Goal: Transaction & Acquisition: Purchase product/service

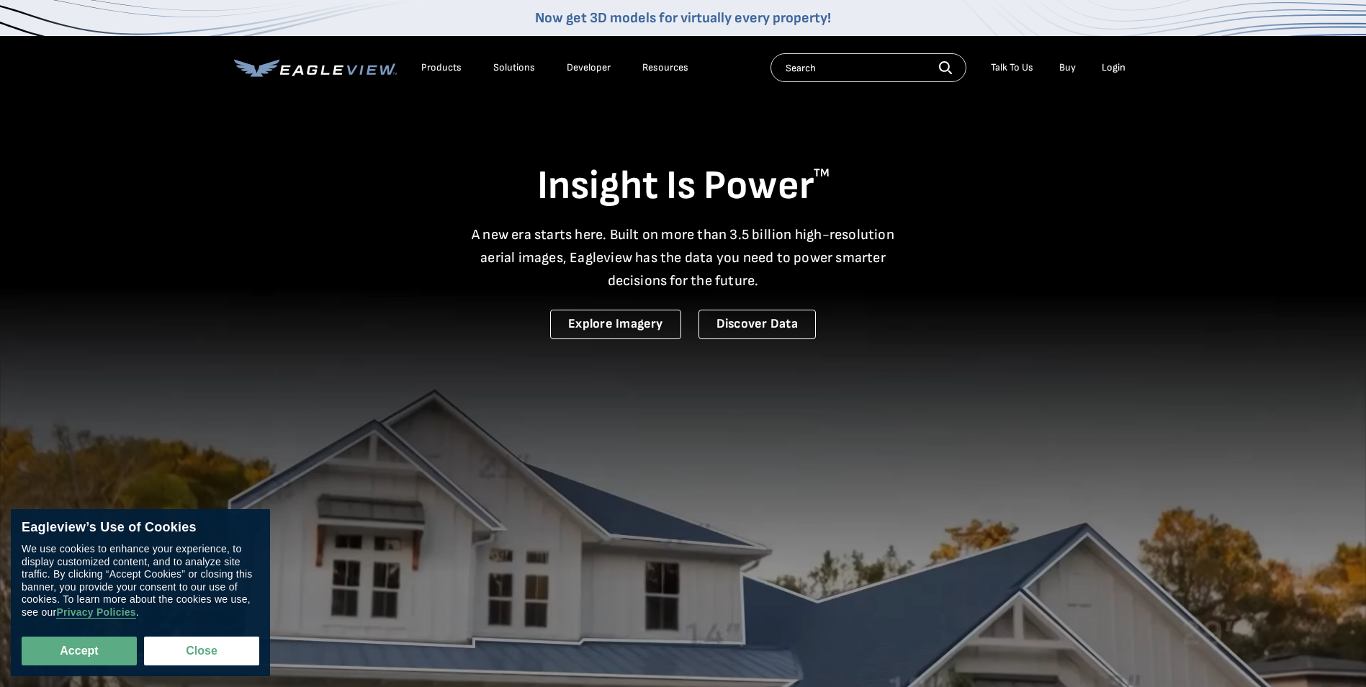
click at [1117, 70] on div "Login" at bounding box center [1114, 67] width 24 height 13
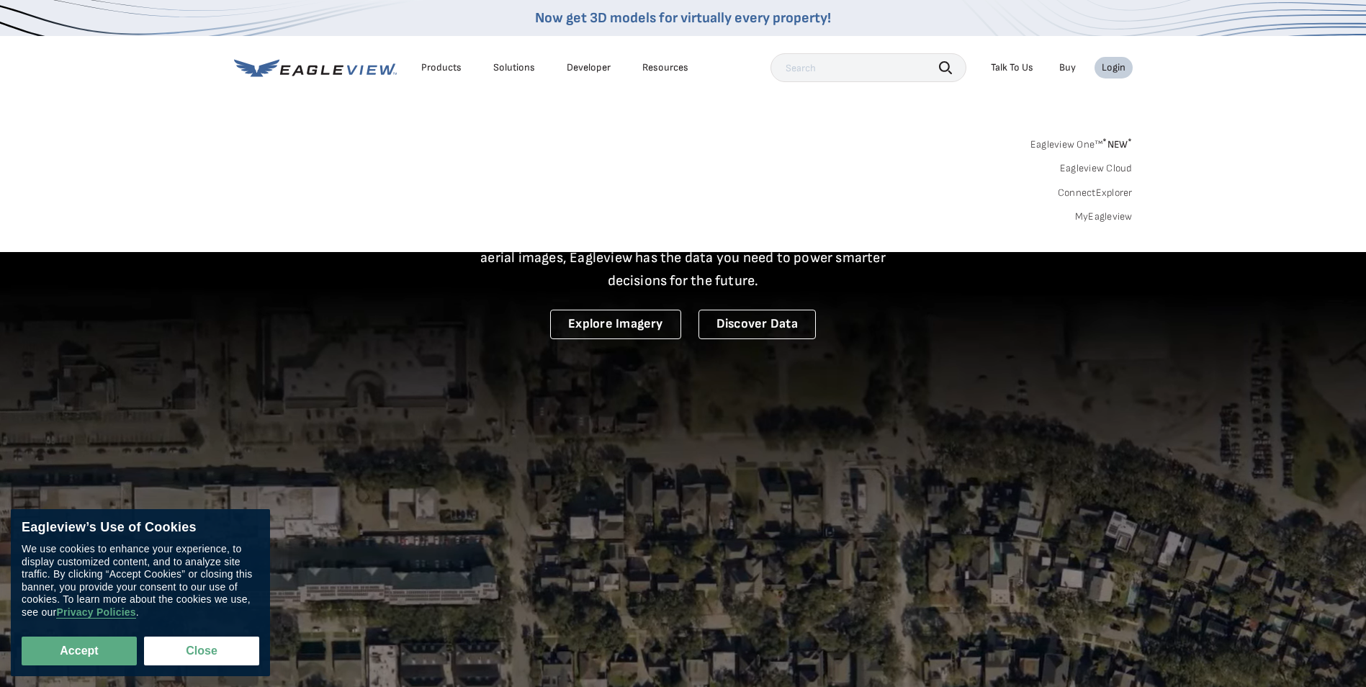
click at [1114, 219] on link "MyEagleview" at bounding box center [1104, 216] width 58 height 13
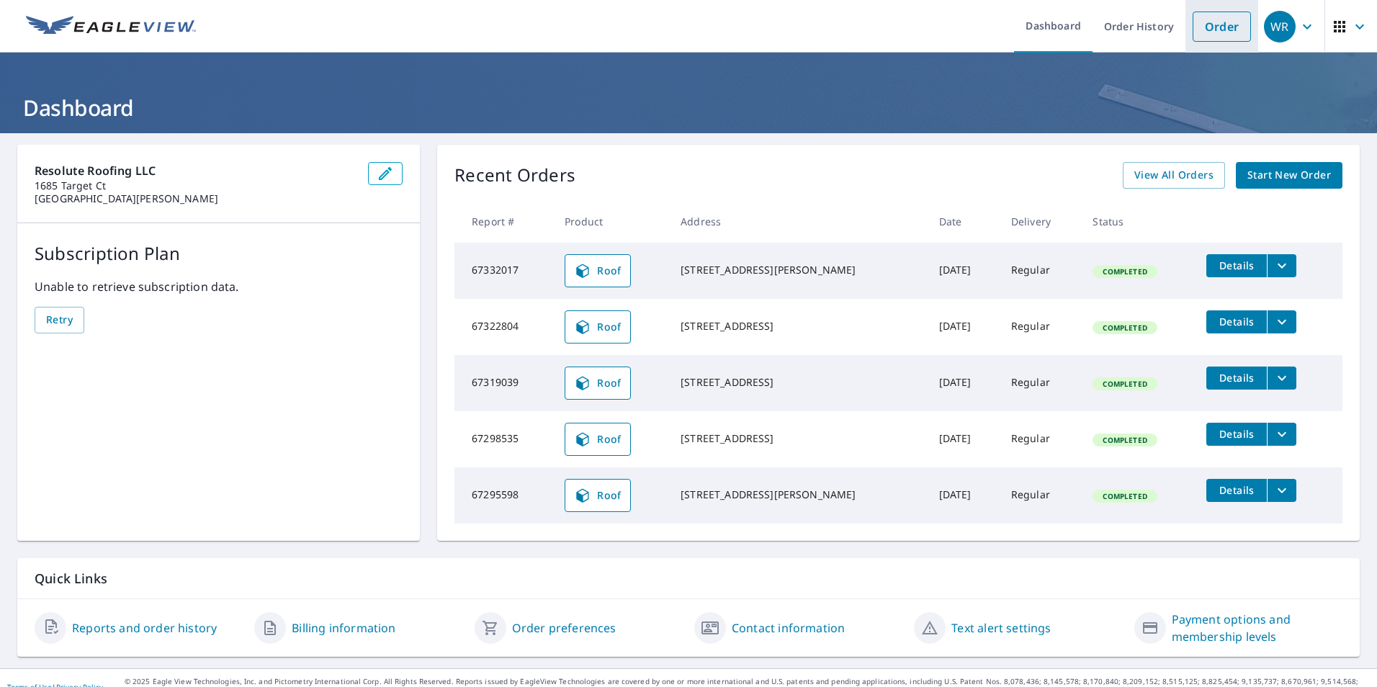
click at [1219, 39] on link "Order" at bounding box center [1222, 27] width 58 height 30
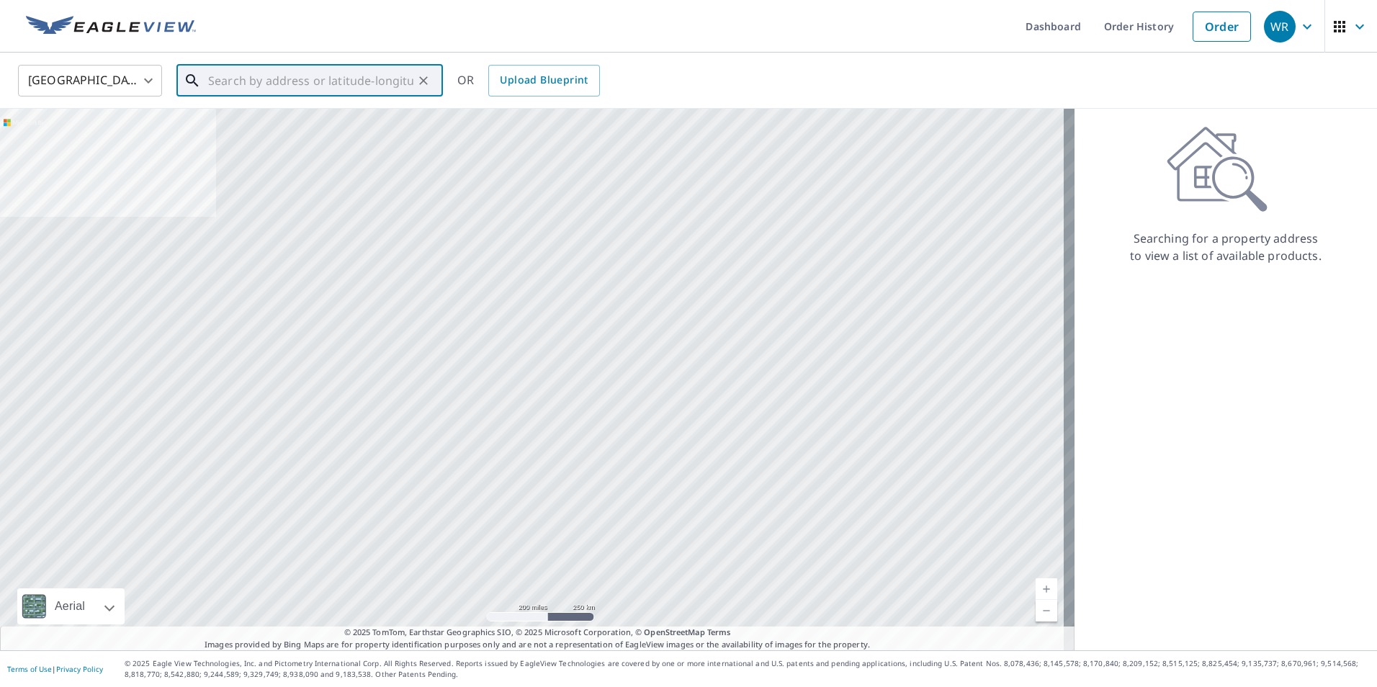
click at [343, 91] on input "text" at bounding box center [310, 81] width 205 height 40
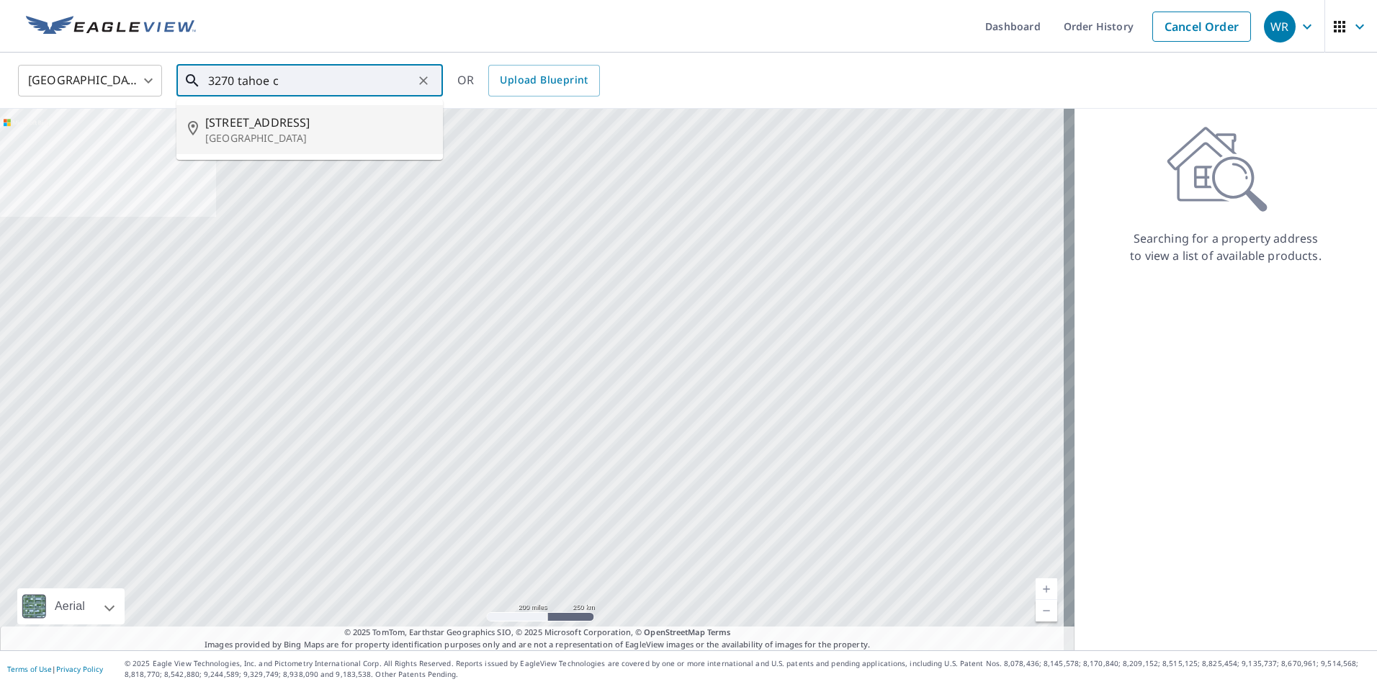
click at [341, 144] on p "[GEOGRAPHIC_DATA]" at bounding box center [318, 138] width 226 height 14
type input "[STREET_ADDRESS]"
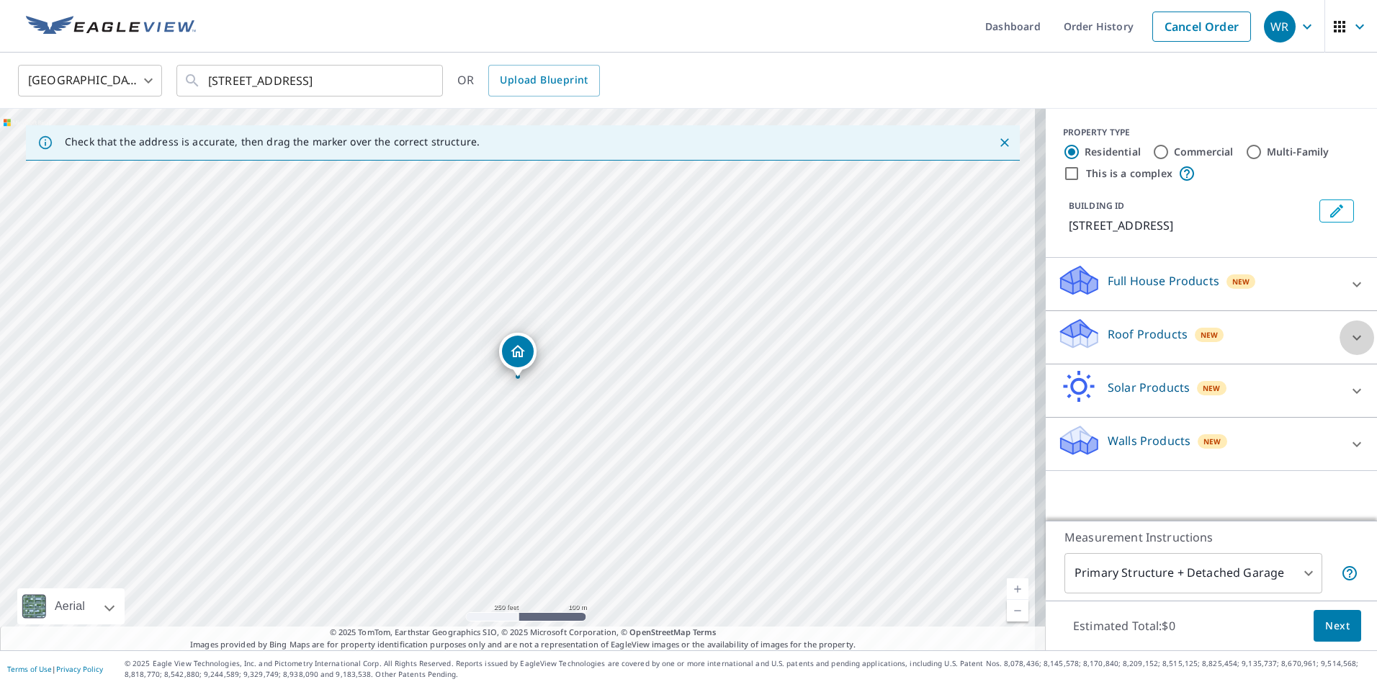
click at [1348, 344] on icon at bounding box center [1356, 337] width 17 height 17
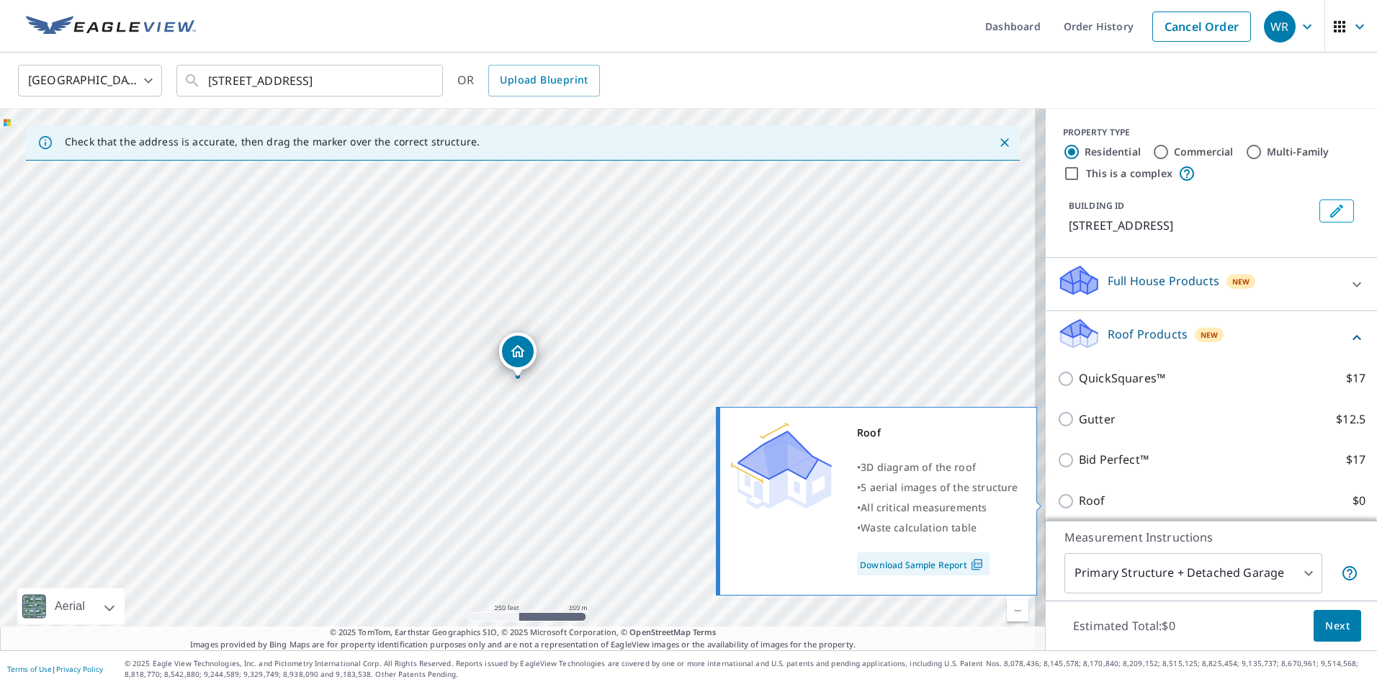
click at [1058, 498] on input "Roof $0" at bounding box center [1068, 501] width 22 height 17
checkbox input "true"
type input "3"
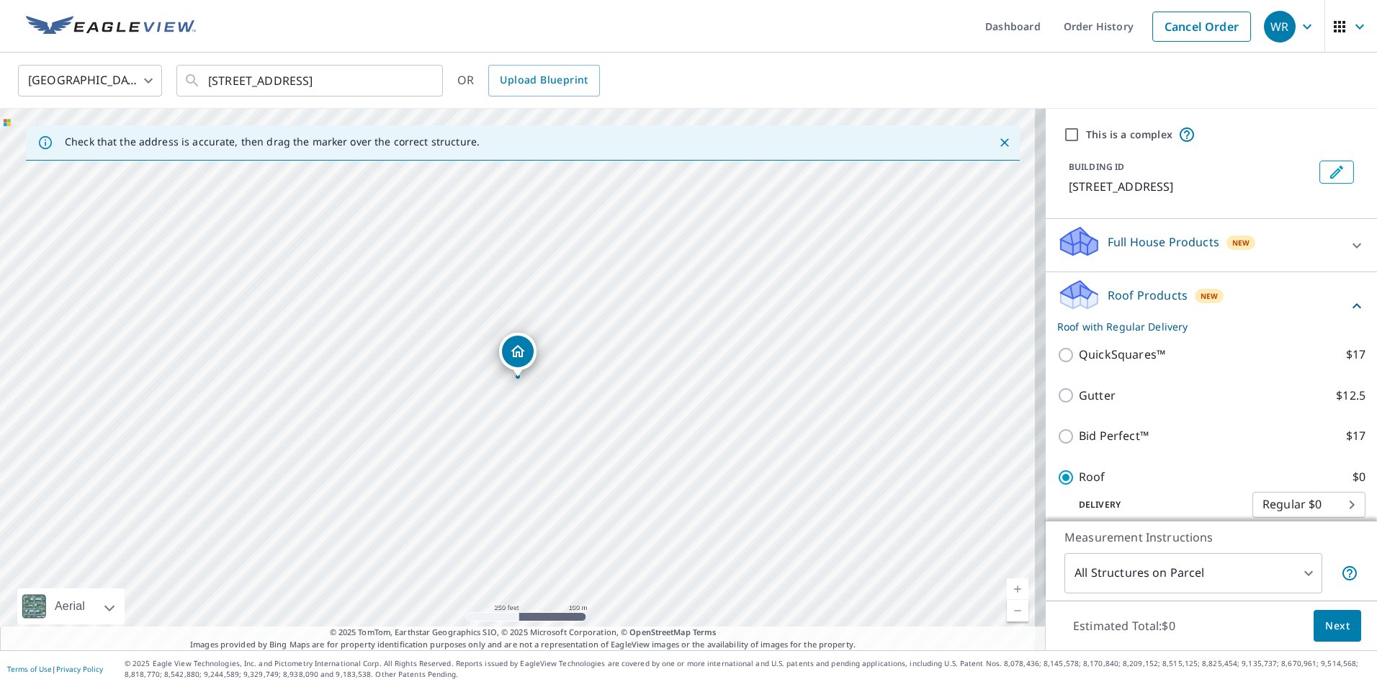
click at [1325, 622] on span "Next" at bounding box center [1337, 626] width 24 height 18
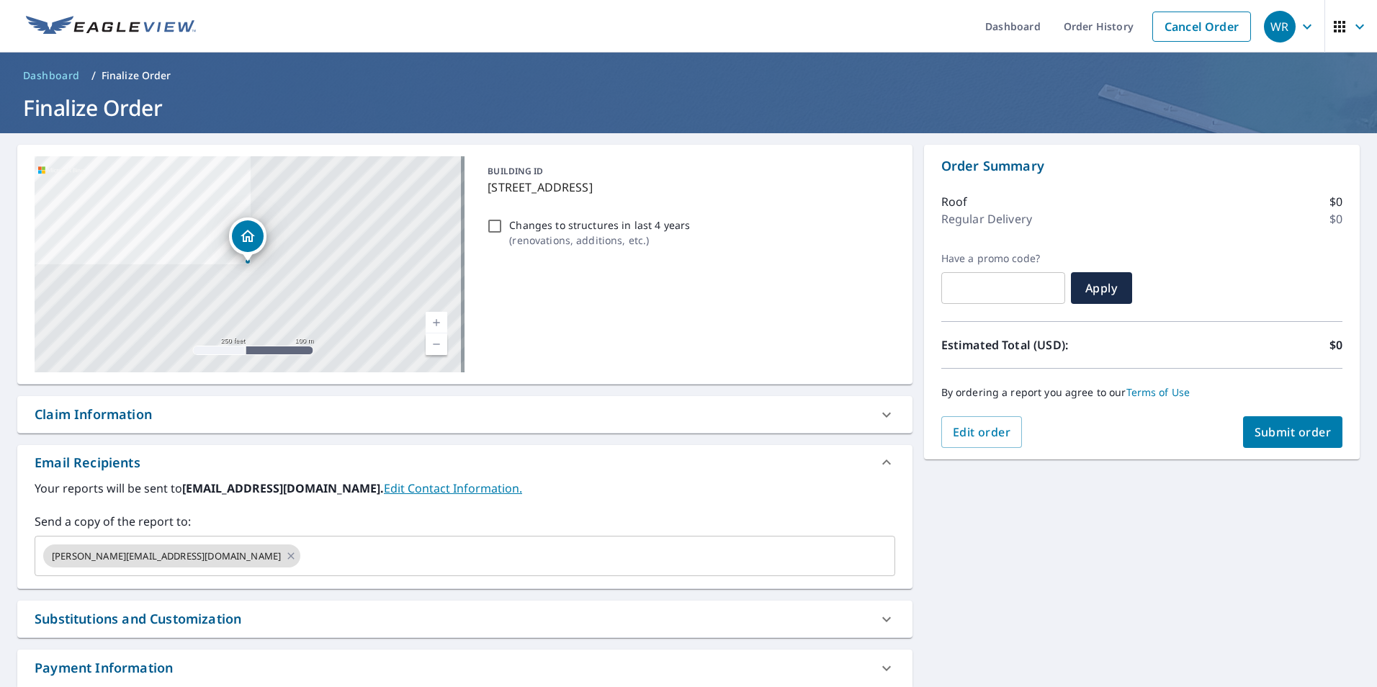
scroll to position [93, 0]
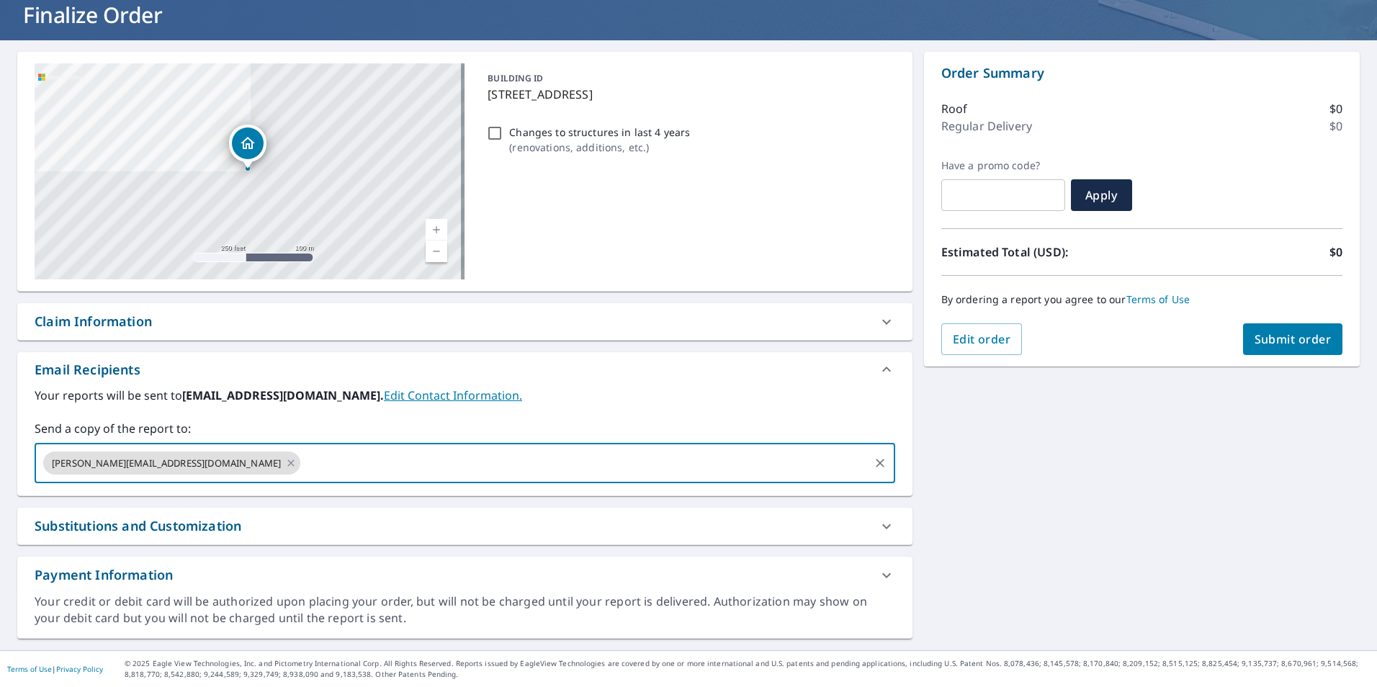
click at [316, 462] on input "text" at bounding box center [585, 462] width 565 height 27
type input "[PERSON_NAME][EMAIL_ADDRESS][DOMAIN_NAME]"
click at [1075, 508] on div "3270 Tahoe Ct Naples, FL 34119 Aerial Road A standard road map Aerial A detaile…" at bounding box center [688, 345] width 1377 height 610
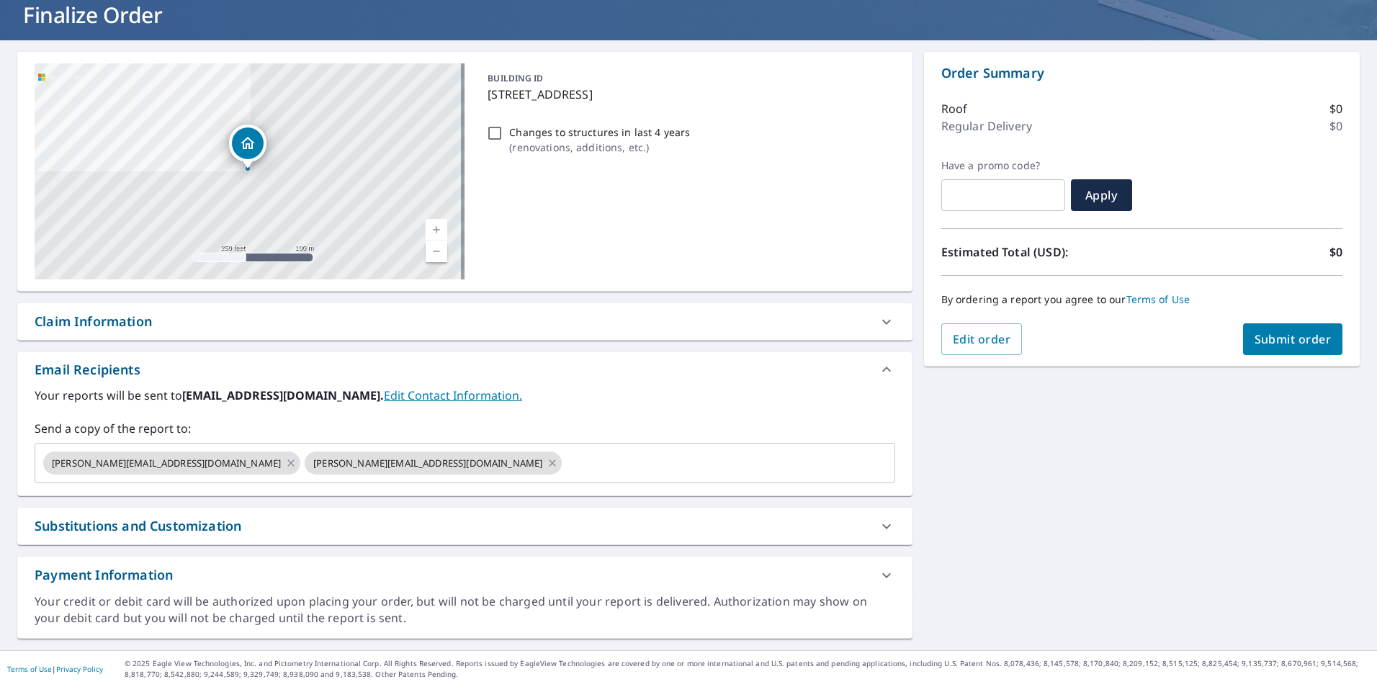
click at [1281, 336] on span "Submit order" at bounding box center [1293, 339] width 77 height 16
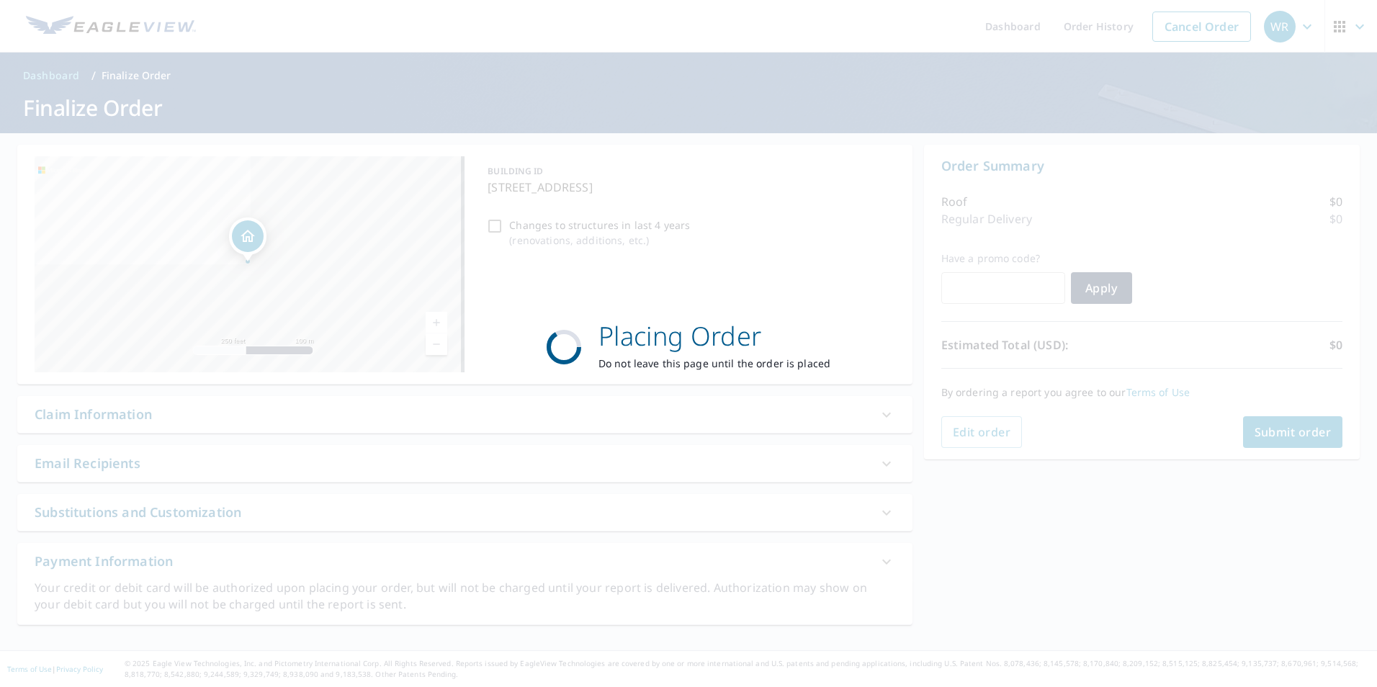
scroll to position [0, 0]
